Goal: Task Accomplishment & Management: Use online tool/utility

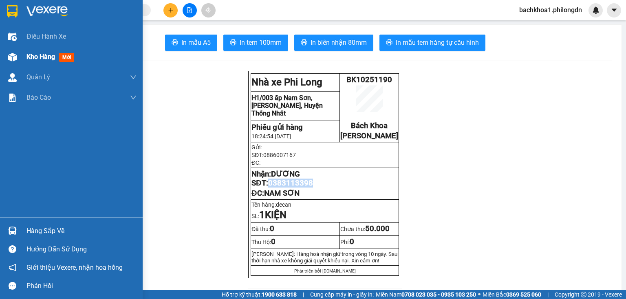
click at [34, 53] on span "Kho hàng" at bounding box center [40, 57] width 29 height 8
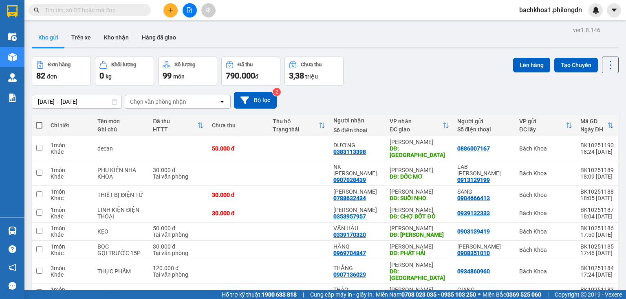
click at [40, 124] on span at bounding box center [39, 125] width 7 height 7
click at [39, 121] on input "checkbox" at bounding box center [39, 121] width 0 height 0
checkbox input "true"
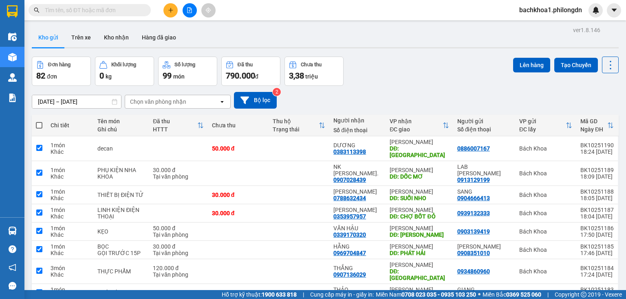
checkbox input "true"
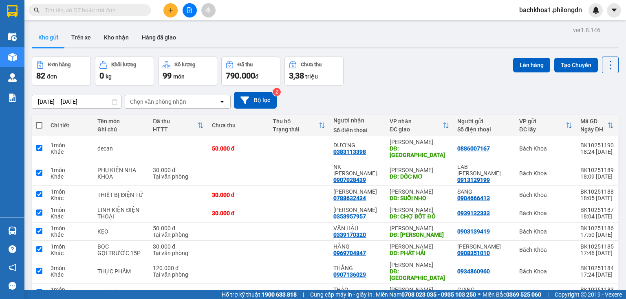
checkbox input "true"
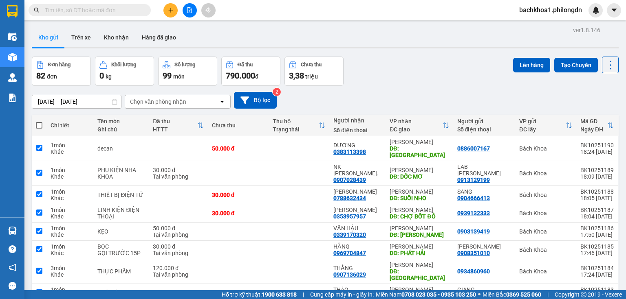
checkbox input "true"
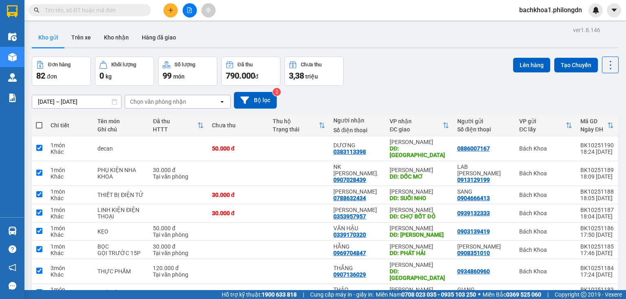
checkbox input "true"
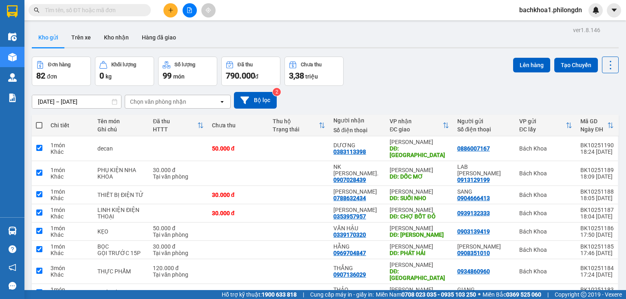
checkbox input "true"
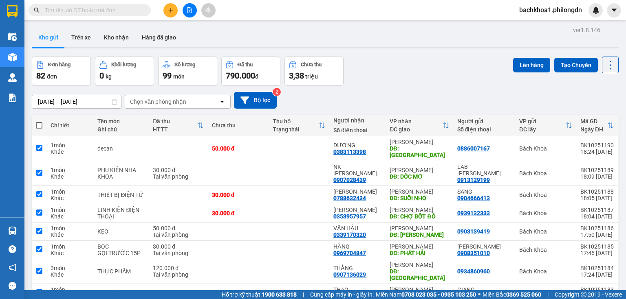
checkbox input "true"
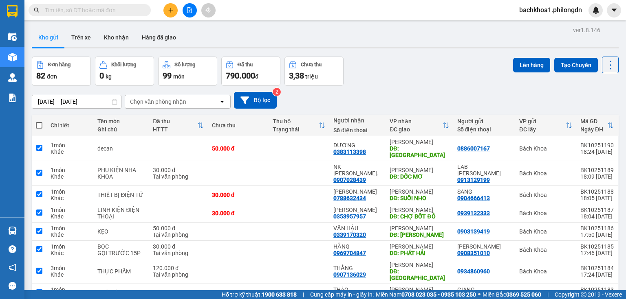
checkbox input "true"
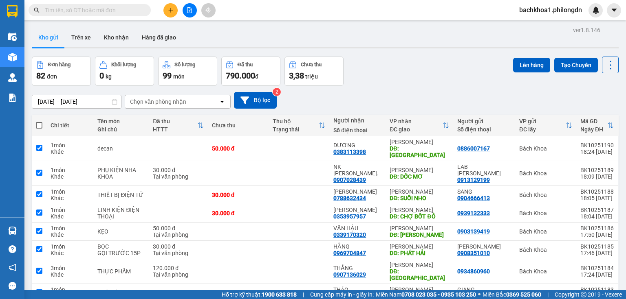
checkbox input "true"
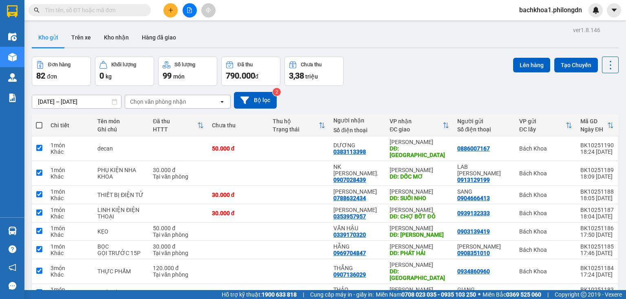
checkbox input "true"
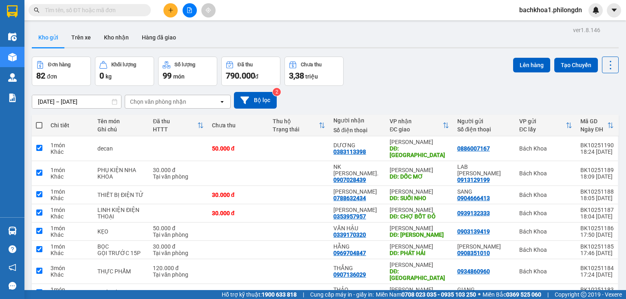
checkbox input "true"
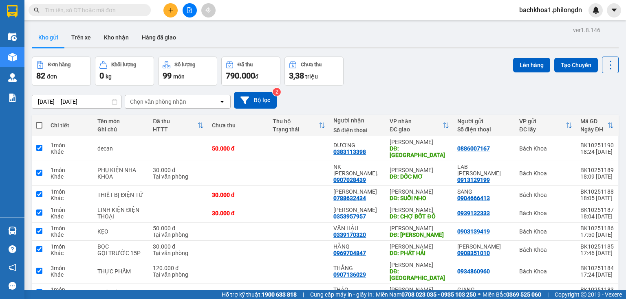
checkbox input "true"
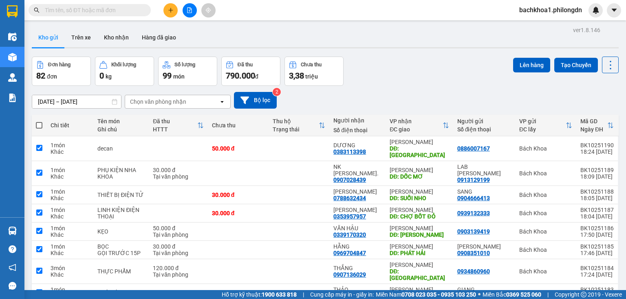
checkbox input "true"
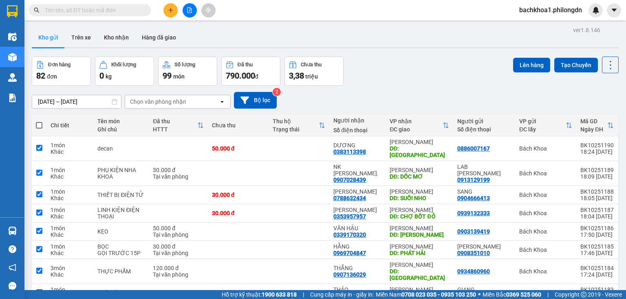
checkbox input "true"
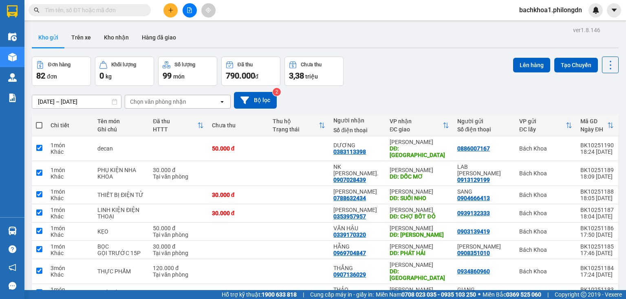
checkbox input "true"
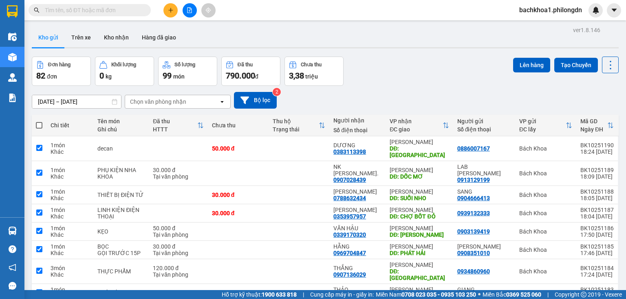
checkbox input "true"
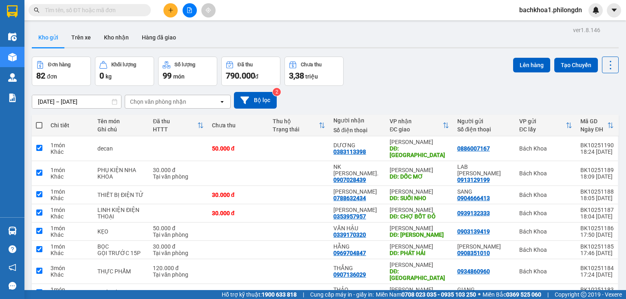
checkbox input "true"
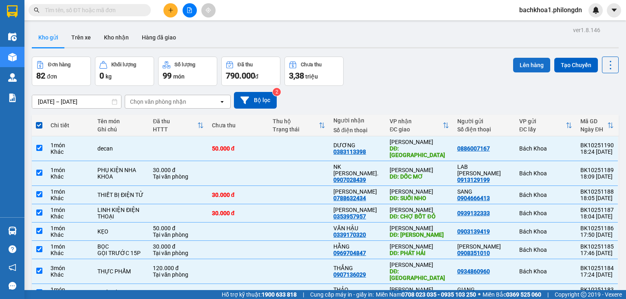
click at [515, 65] on button "Lên hàng" at bounding box center [531, 65] width 37 height 15
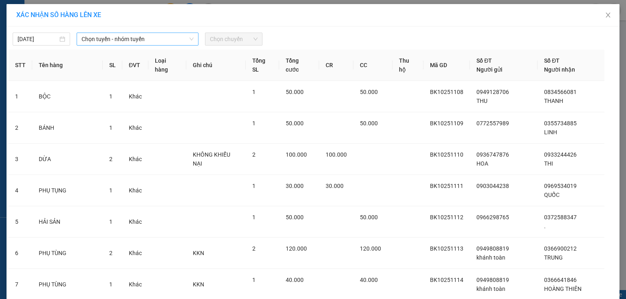
click at [139, 40] on span "Chọn tuyến - nhóm tuyến" at bounding box center [137, 39] width 112 height 12
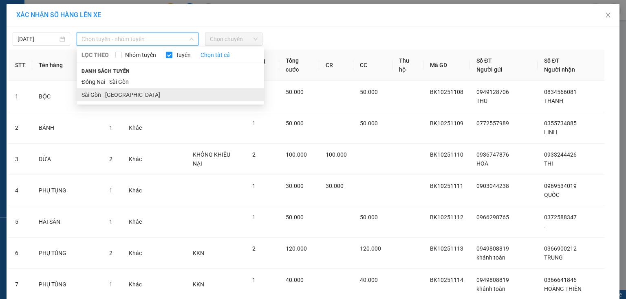
click at [110, 96] on li "Sài Gòn - [GEOGRAPHIC_DATA]" at bounding box center [170, 94] width 187 height 13
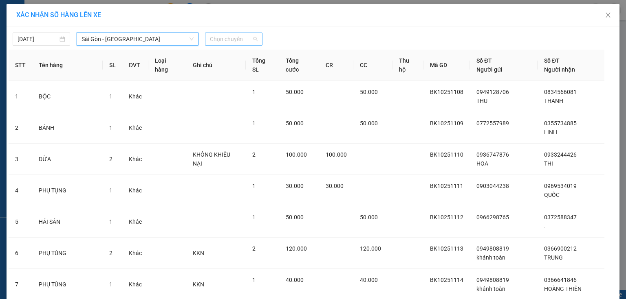
click at [252, 37] on span "Chọn chuyến" at bounding box center [234, 39] width 48 height 12
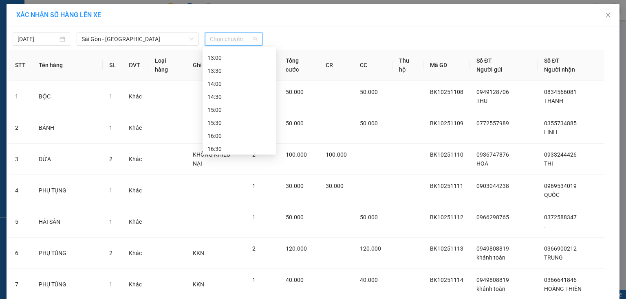
scroll to position [339, 0]
click at [222, 150] on div "19:00" at bounding box center [239, 146] width 64 height 9
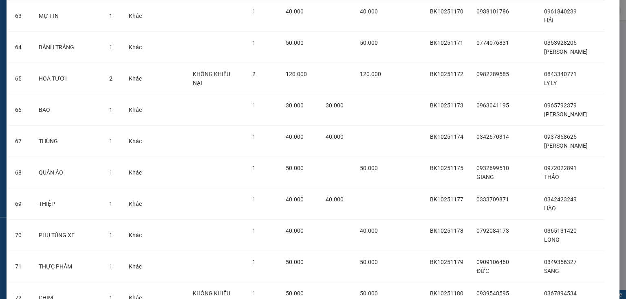
scroll to position [2411, 0]
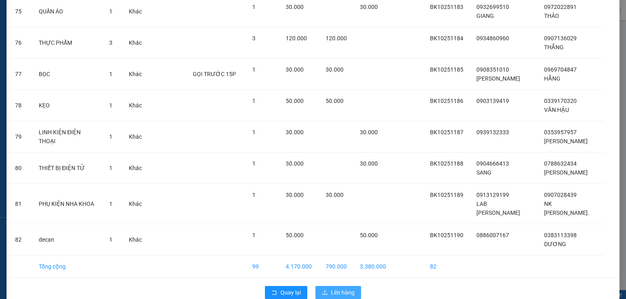
click at [337, 288] on span "Lên hàng" at bounding box center [343, 292] width 24 height 9
